Goal: Transaction & Acquisition: Purchase product/service

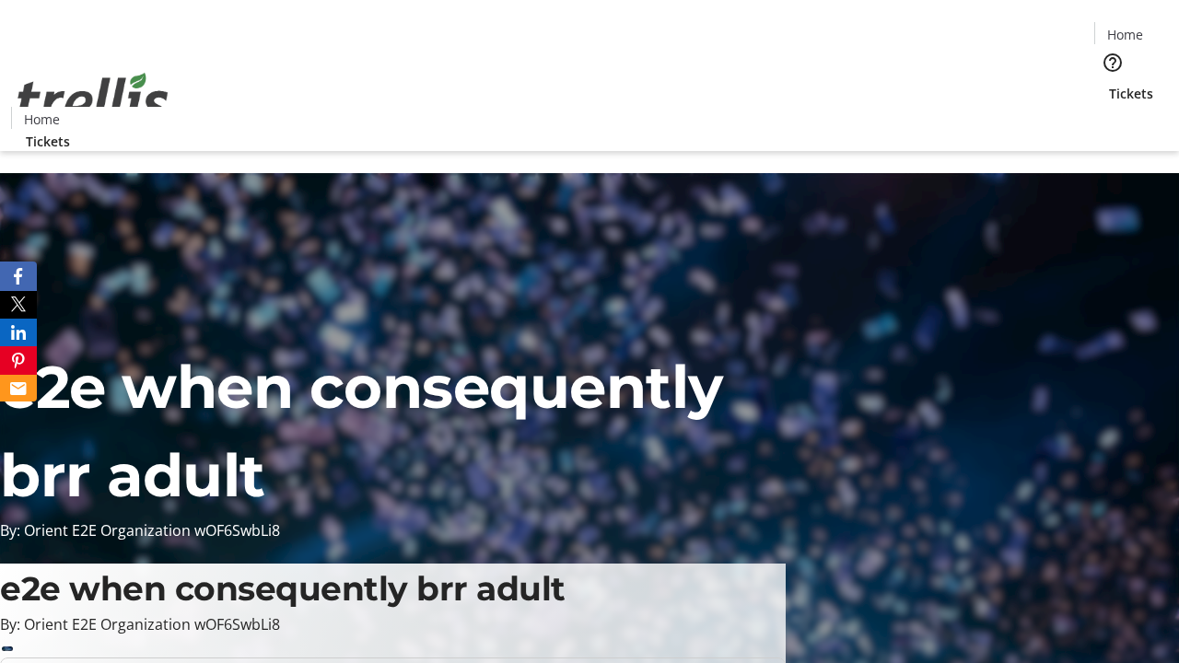
click at [1126, 28] on span "Sign Up" at bounding box center [1133, 26] width 53 height 22
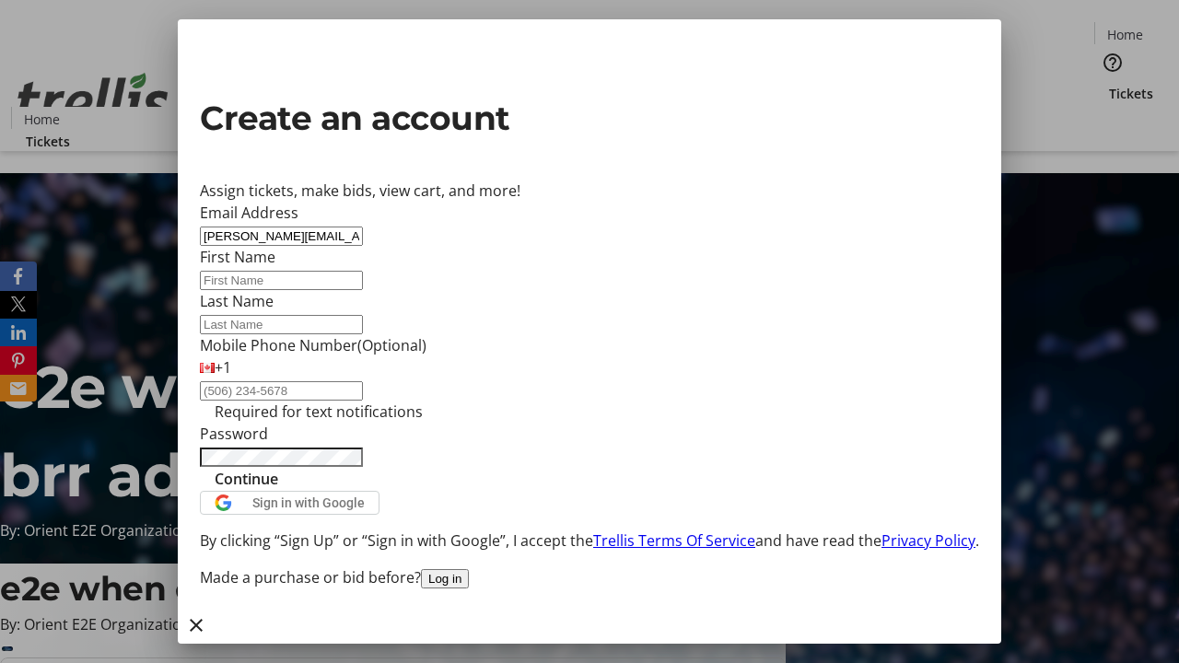
type input "[PERSON_NAME][EMAIL_ADDRESS][DOMAIN_NAME]"
type input "[PERSON_NAME]"
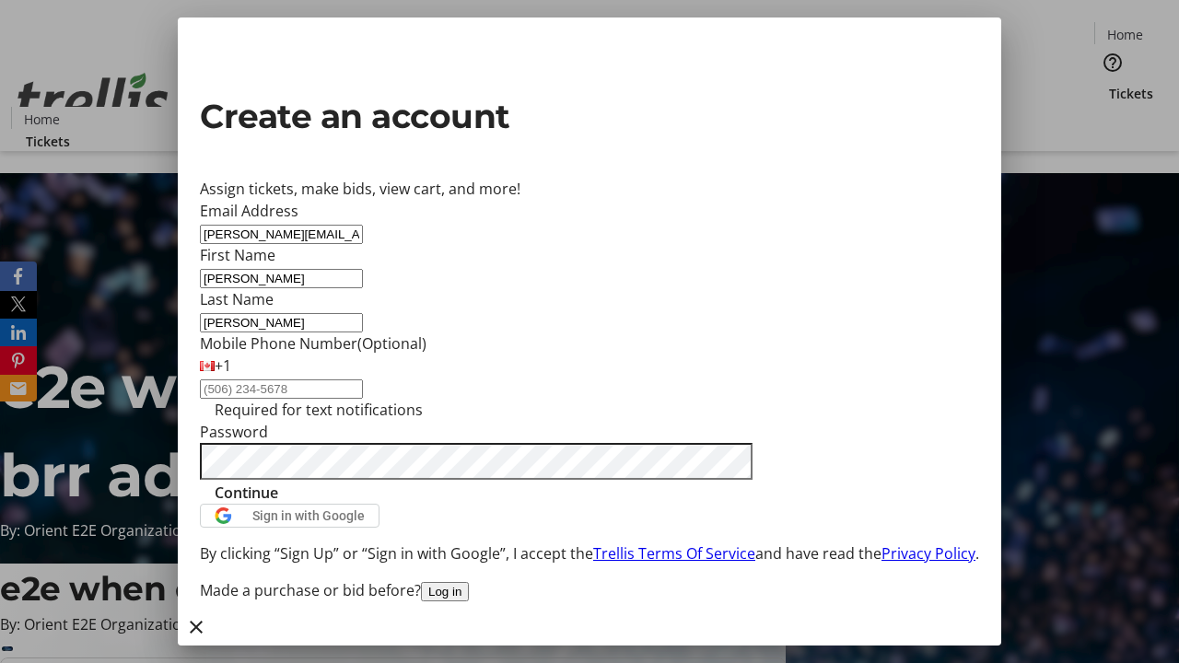
click at [278, 504] on span "Continue" at bounding box center [247, 493] width 64 height 22
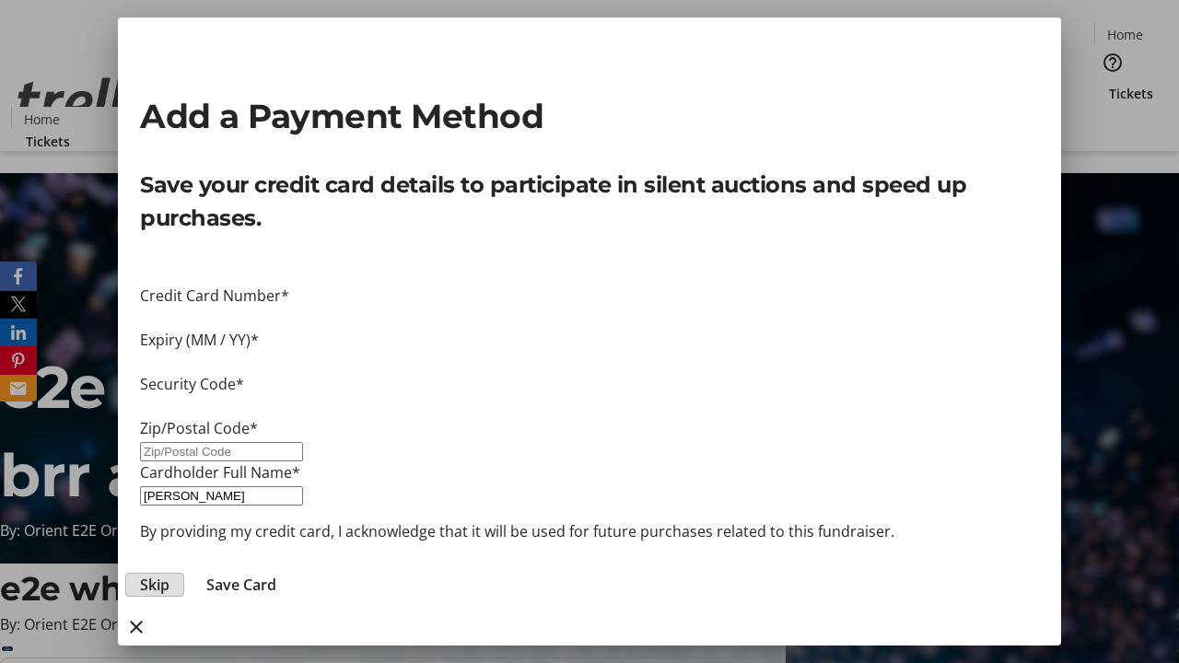
click at [169, 574] on span "Skip" at bounding box center [154, 585] width 29 height 22
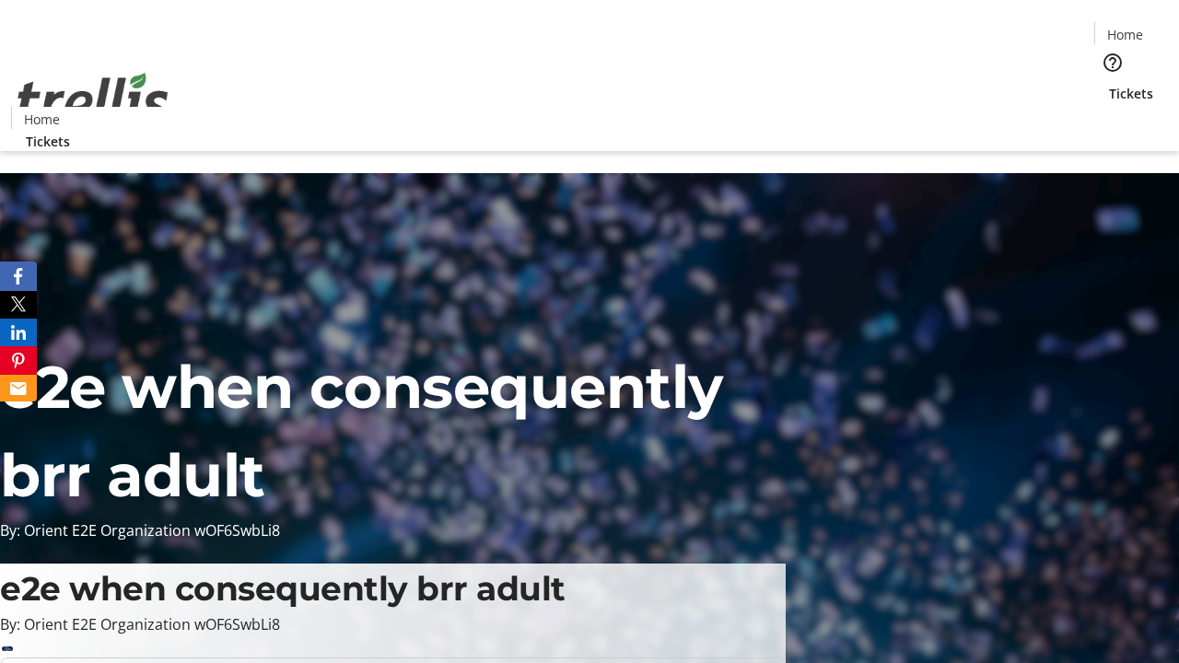
click at [1109, 84] on span "Tickets" at bounding box center [1131, 93] width 44 height 19
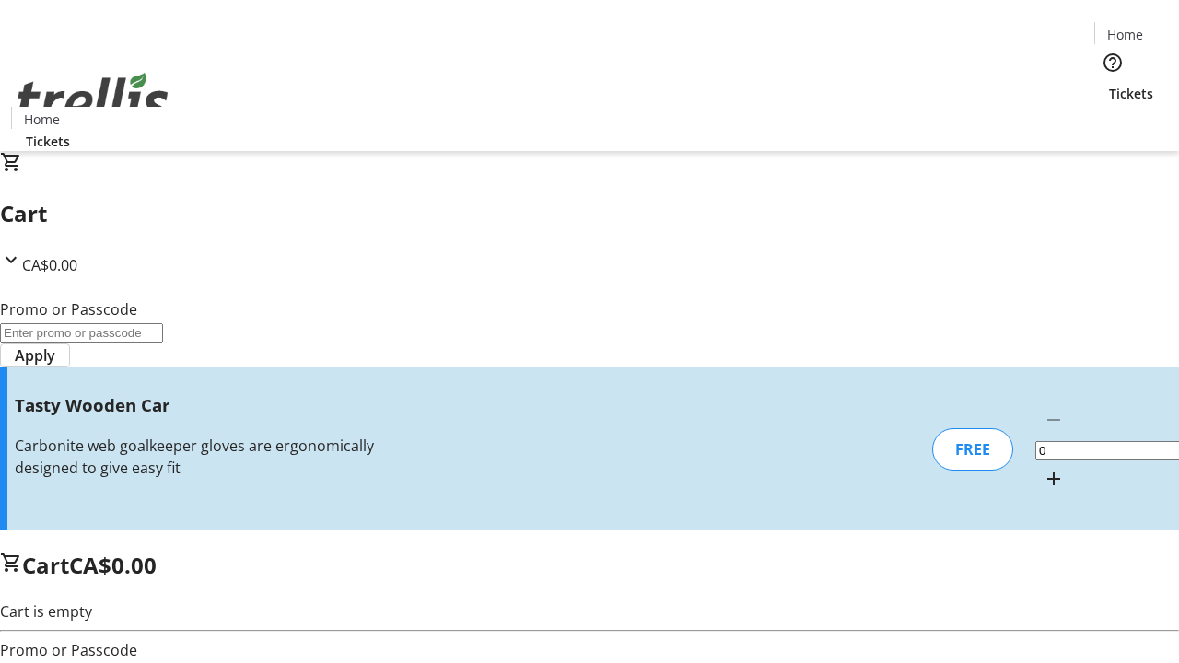
click at [1042, 468] on mat-icon "Increment by one" at bounding box center [1053, 479] width 22 height 22
type input "1"
